Goal: Find specific page/section: Find specific page/section

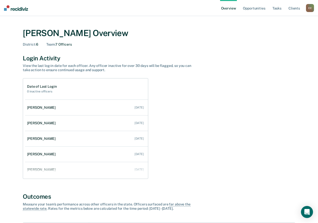
click at [308, 5] on div "C C" at bounding box center [310, 8] width 8 height 8
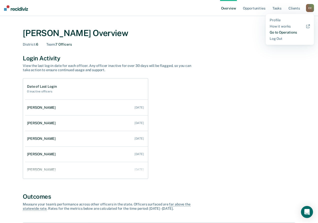
click at [280, 34] on link "Go to Operations" at bounding box center [289, 32] width 40 height 4
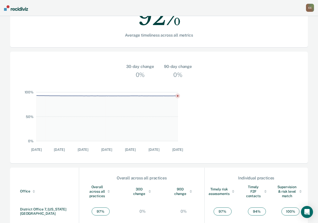
scroll to position [107, 0]
